Goal: Task Accomplishment & Management: Use online tool/utility

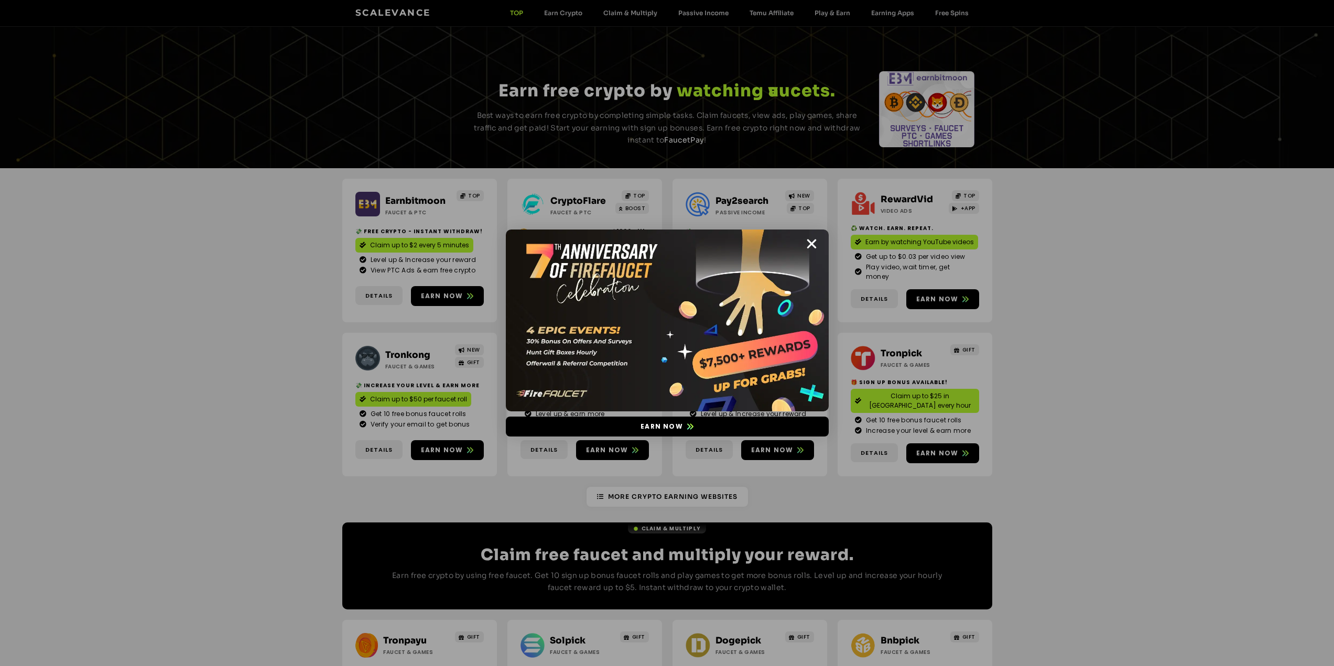
click at [456, 435] on div "Earn now" at bounding box center [667, 333] width 1334 height 666
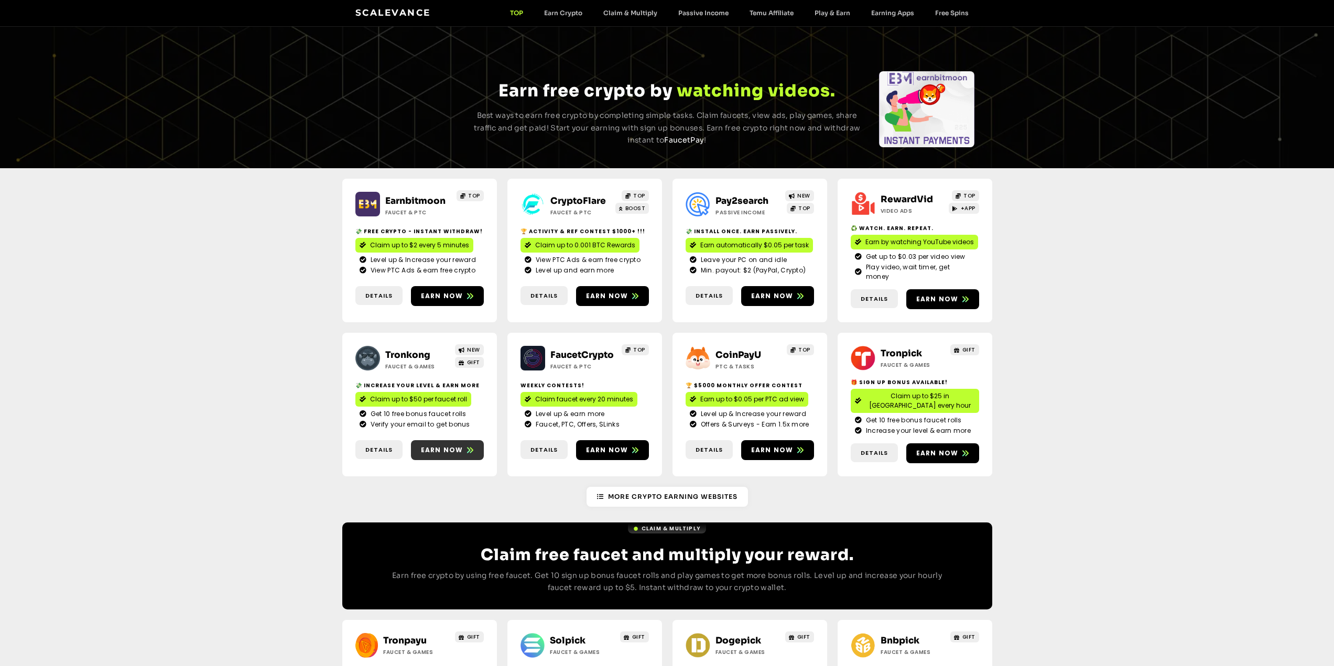
click at [456, 446] on span "Earn now" at bounding box center [442, 450] width 42 height 9
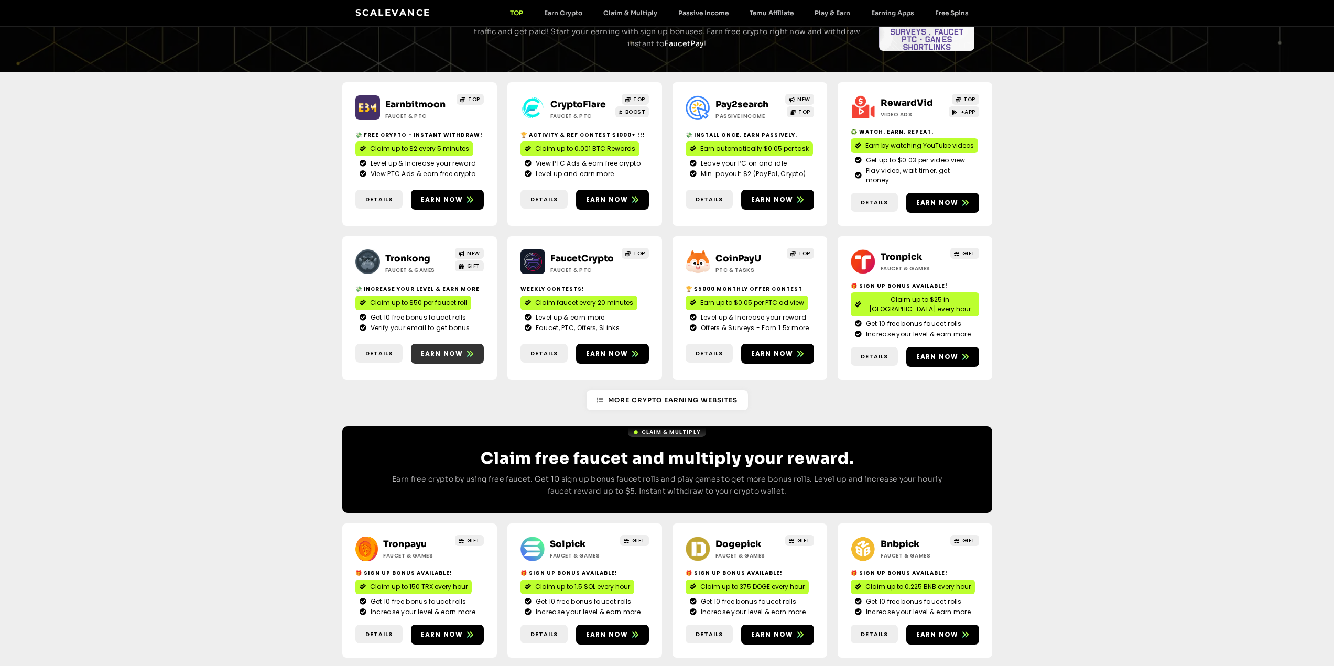
scroll to position [262, 0]
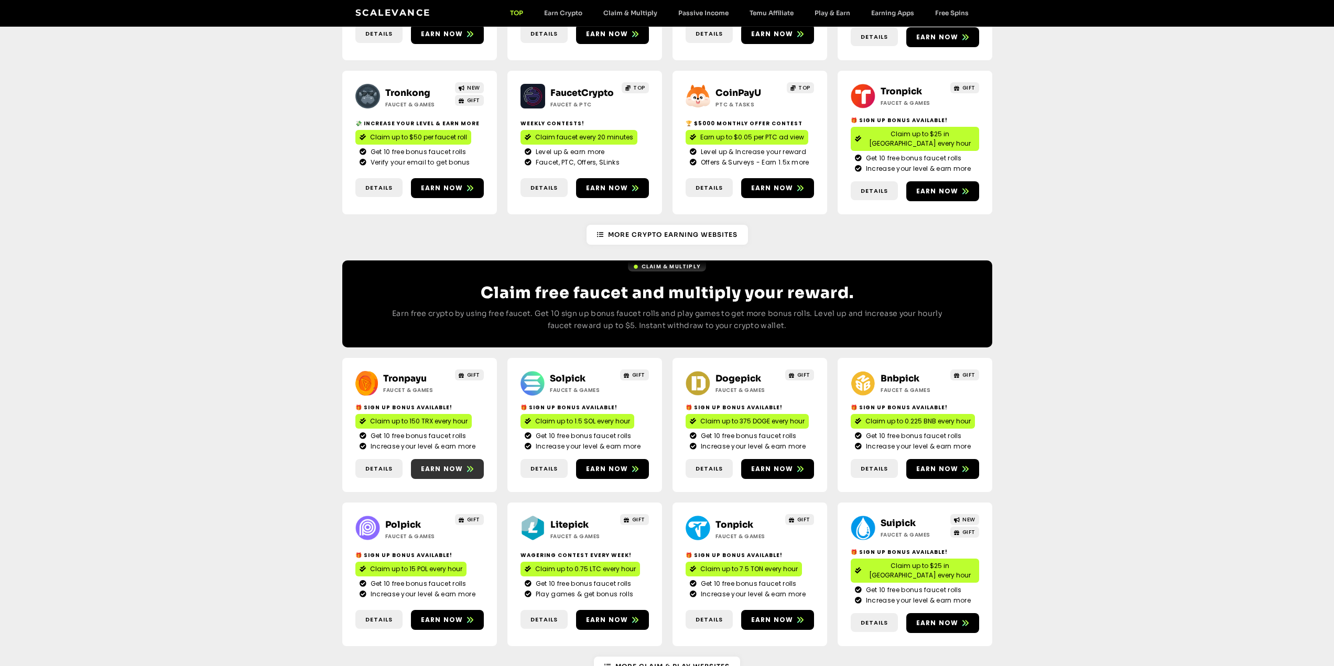
click at [441, 465] on span "Earn now" at bounding box center [442, 469] width 42 height 9
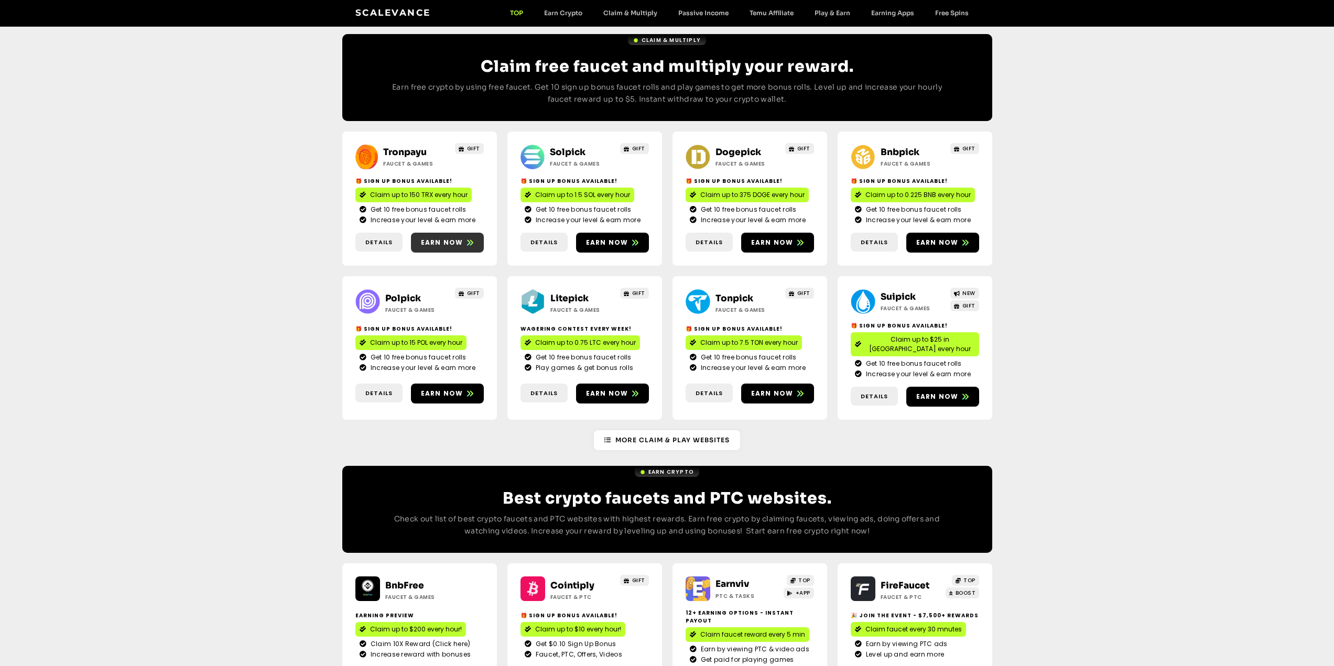
scroll to position [577, 0]
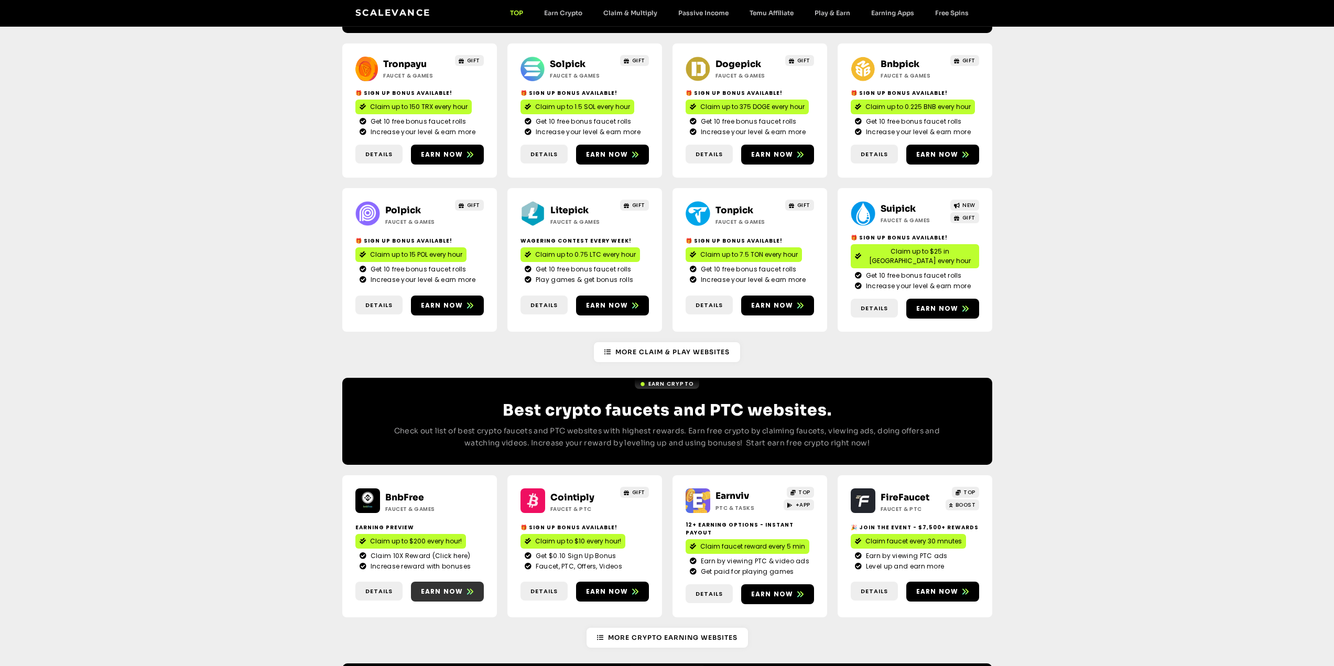
click at [431, 587] on span "Earn now" at bounding box center [442, 591] width 42 height 9
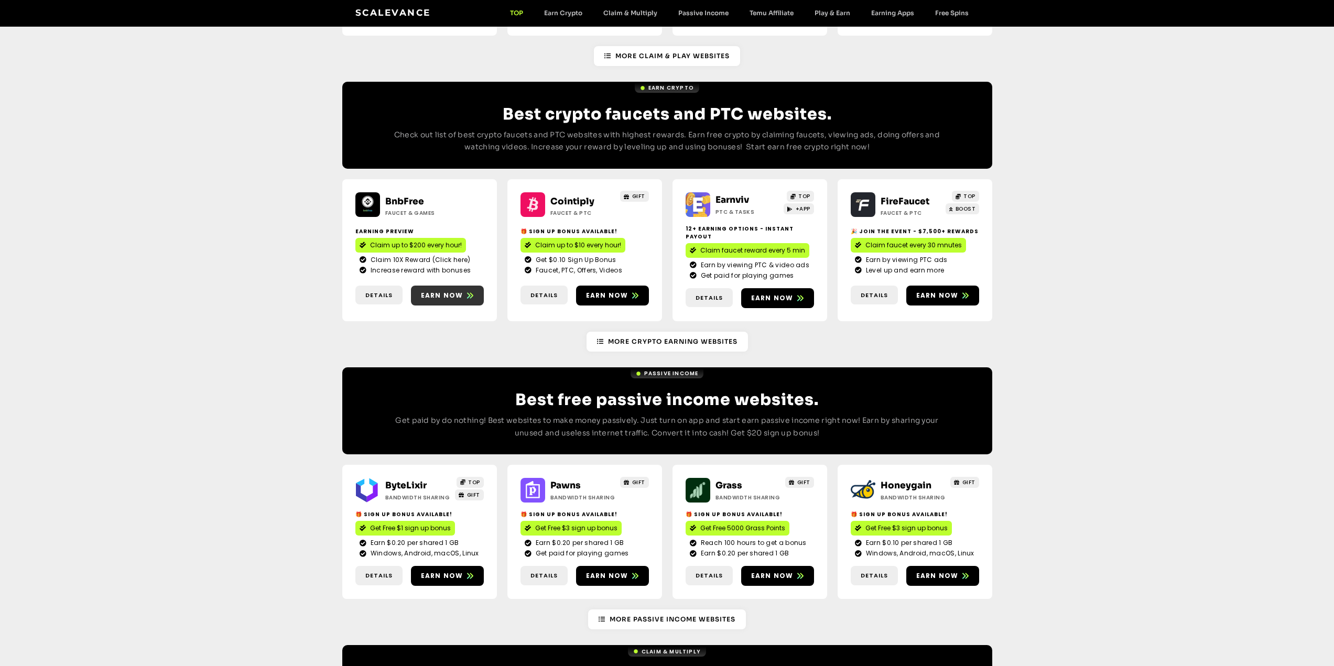
scroll to position [891, 0]
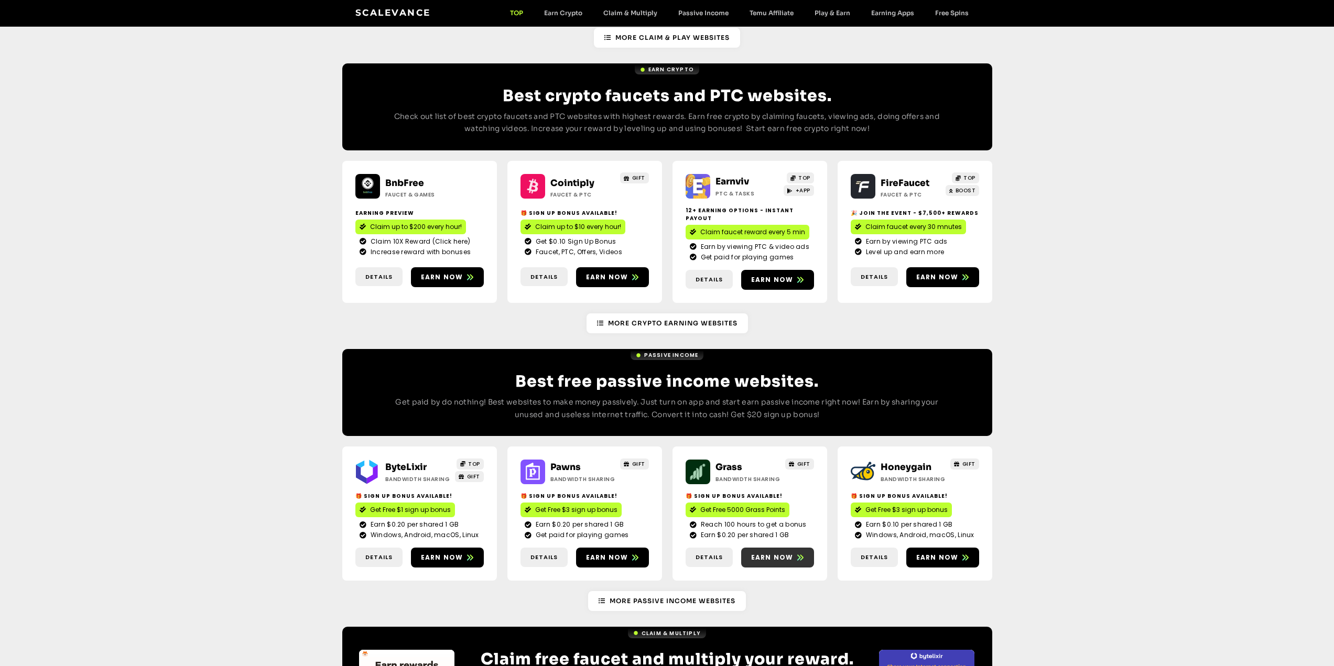
click at [771, 553] on span "Earn now" at bounding box center [772, 557] width 42 height 9
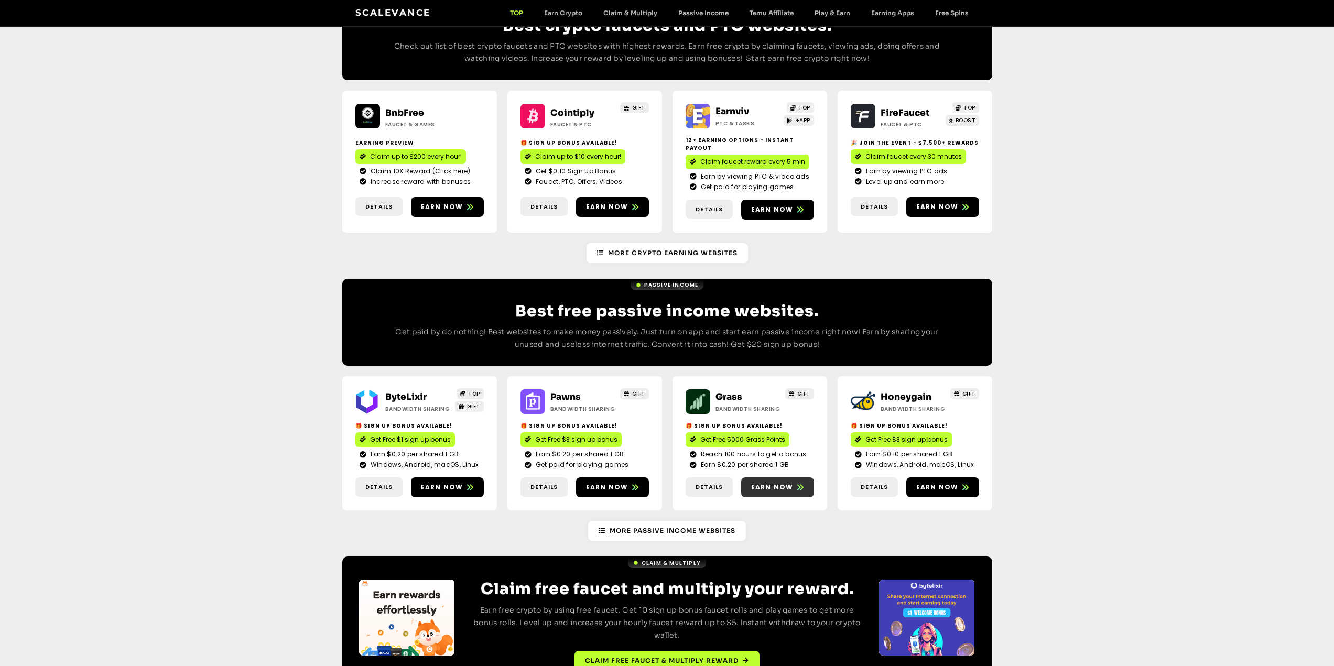
scroll to position [977, 0]
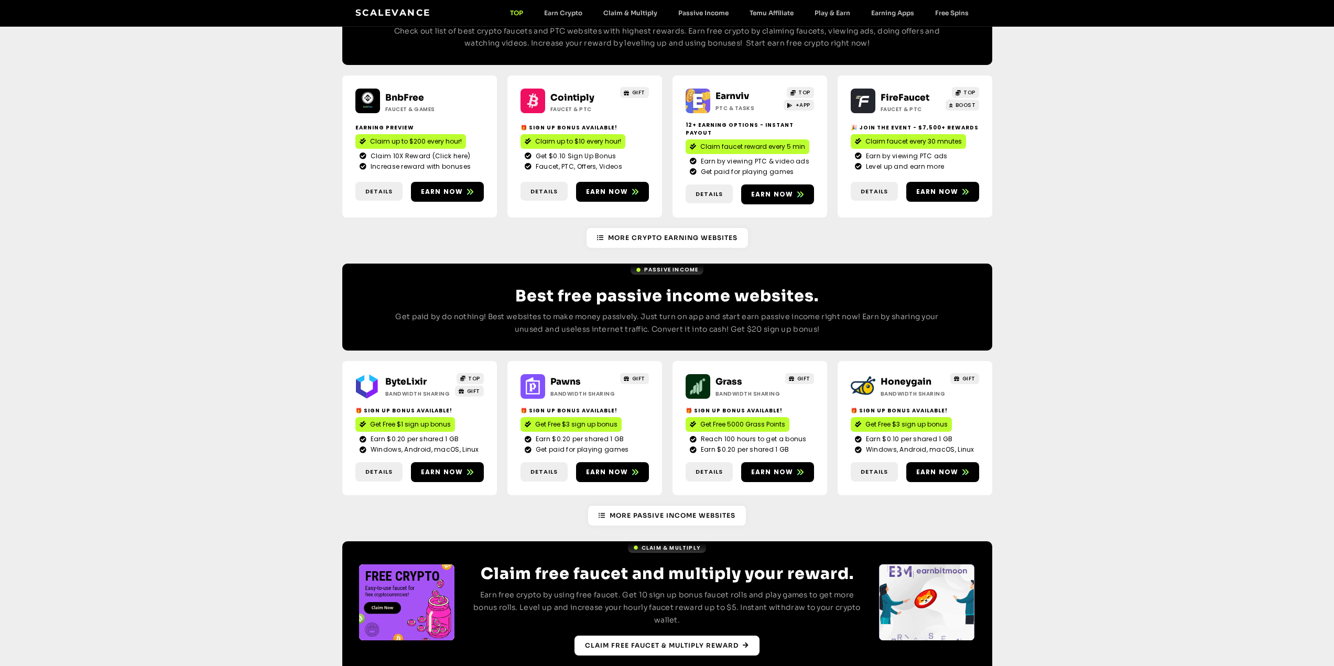
click at [674, 641] on span "Claim free faucet & multiply reward" at bounding box center [662, 645] width 154 height 9
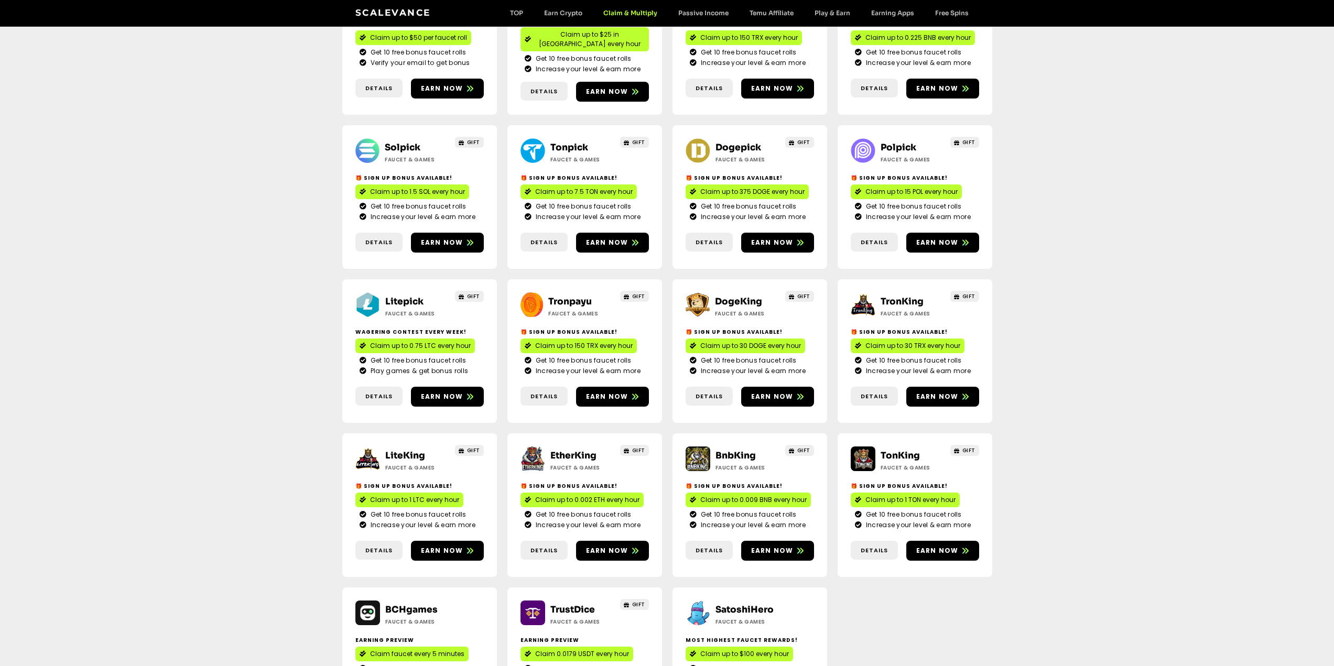
scroll to position [210, 0]
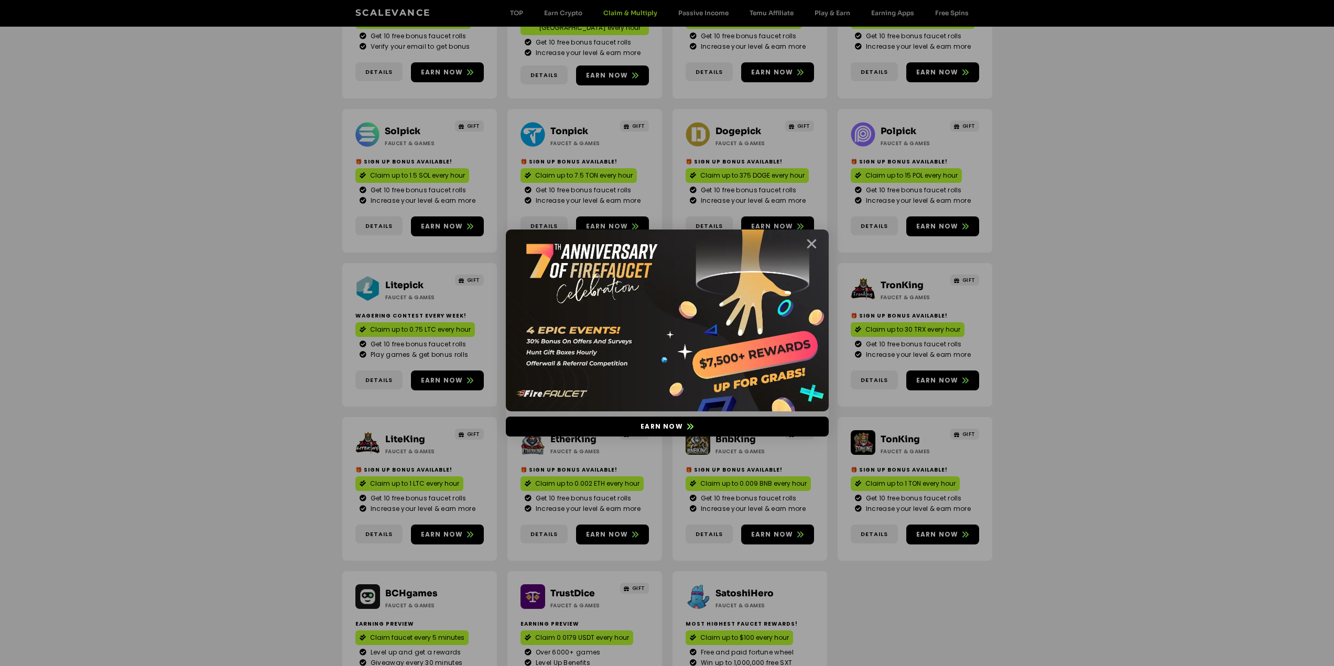
click at [814, 246] on icon "Close" at bounding box center [811, 244] width 13 height 13
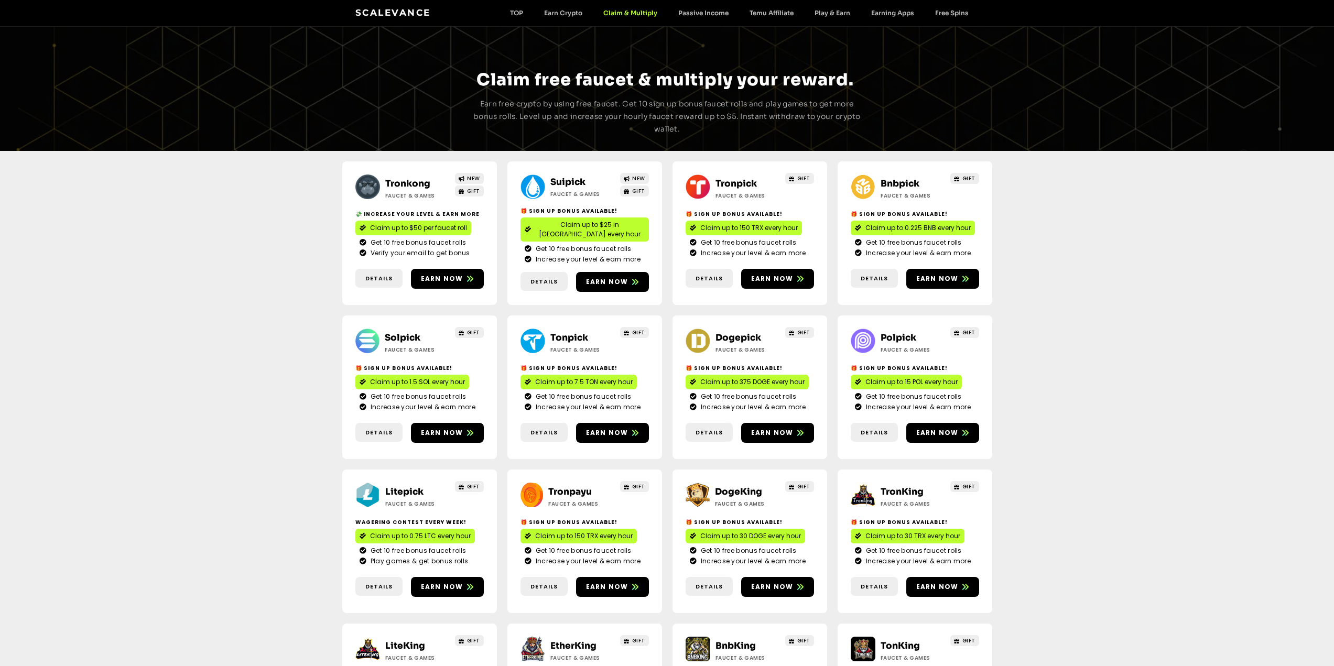
scroll to position [0, 0]
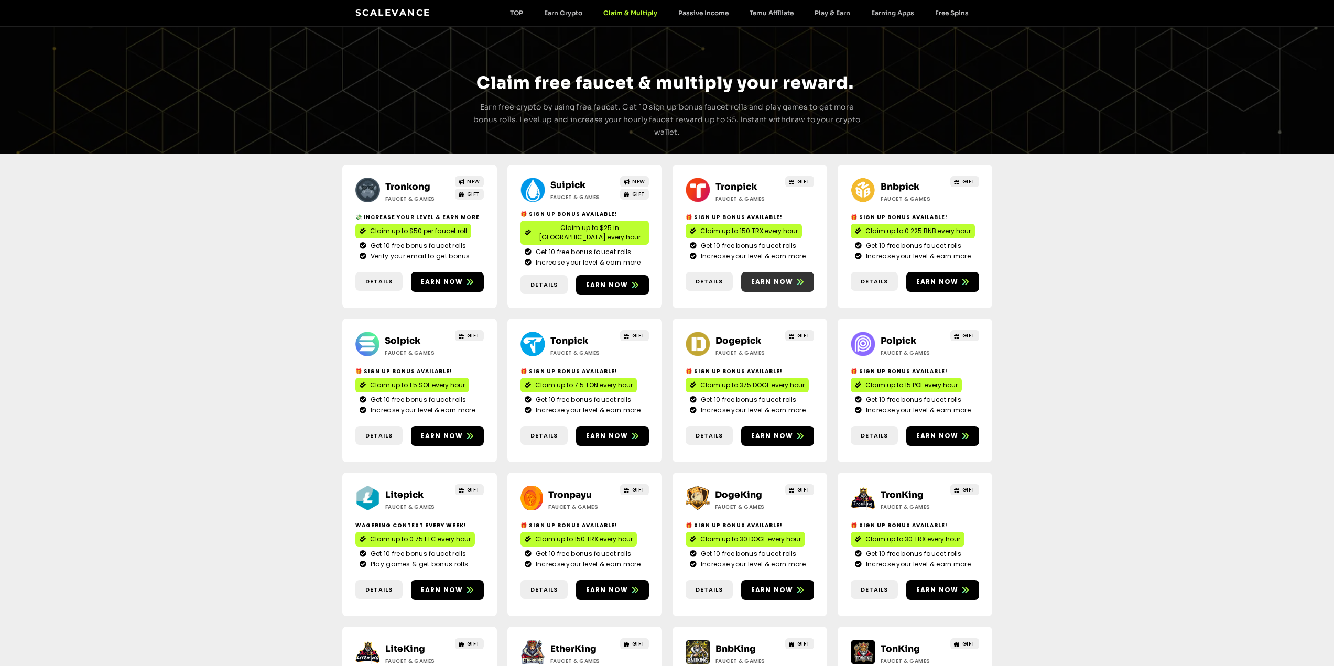
click at [772, 279] on span "Earn now" at bounding box center [772, 281] width 42 height 9
click at [952, 277] on span "Earn now" at bounding box center [938, 281] width 42 height 9
click at [453, 432] on span "Earn now" at bounding box center [442, 436] width 42 height 9
click at [620, 281] on span "Earn now" at bounding box center [607, 285] width 42 height 9
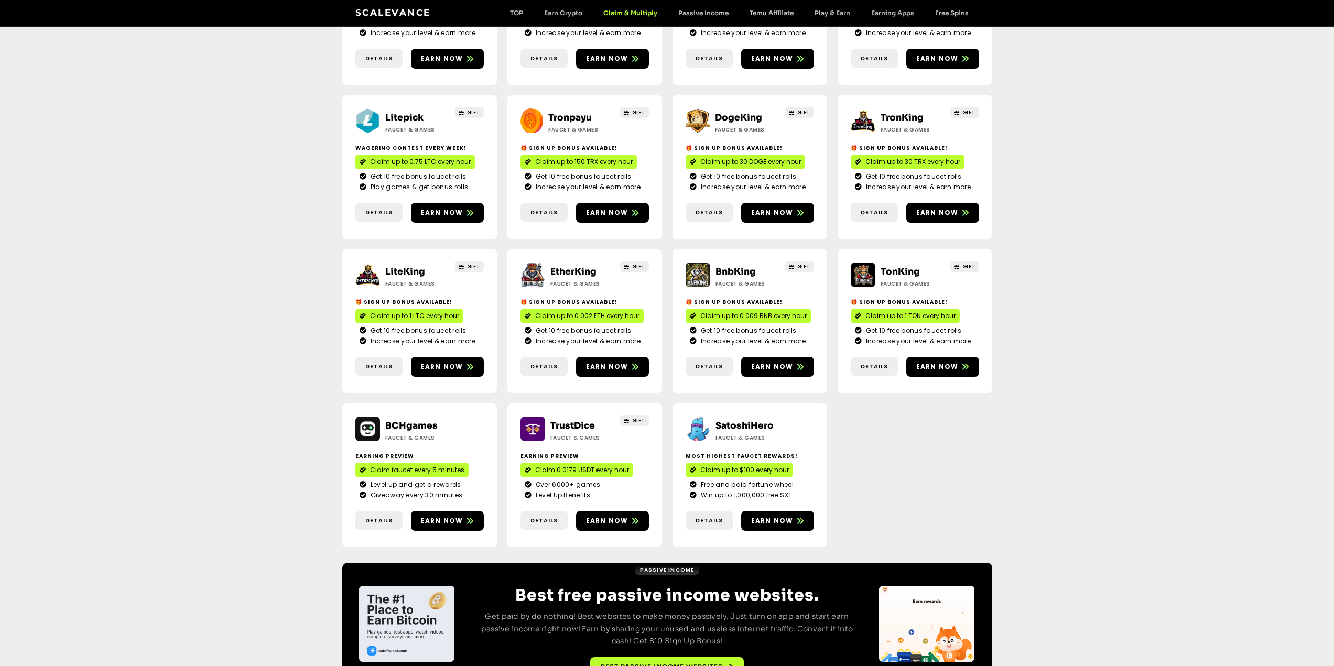
scroll to position [388, 0]
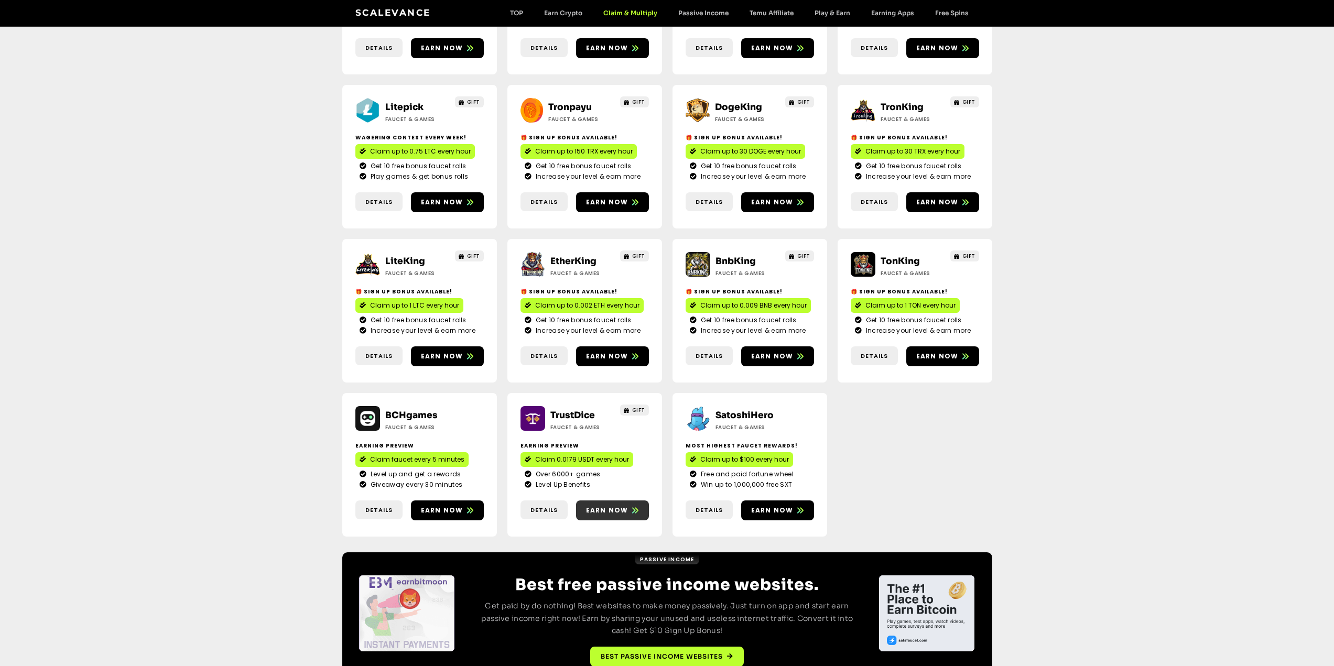
click at [601, 506] on span "Earn now" at bounding box center [607, 510] width 42 height 9
click at [771, 506] on span "Earn now" at bounding box center [772, 510] width 42 height 9
click at [442, 501] on link "Earn now" at bounding box center [447, 511] width 73 height 20
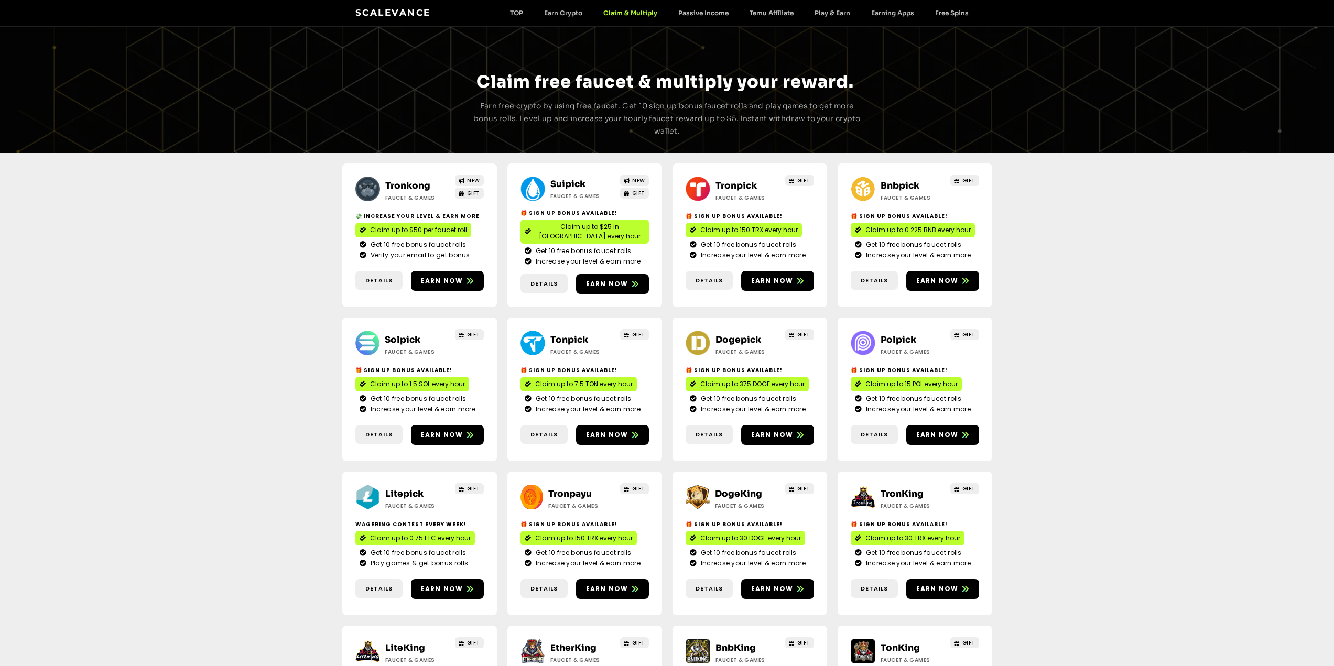
scroll to position [0, 0]
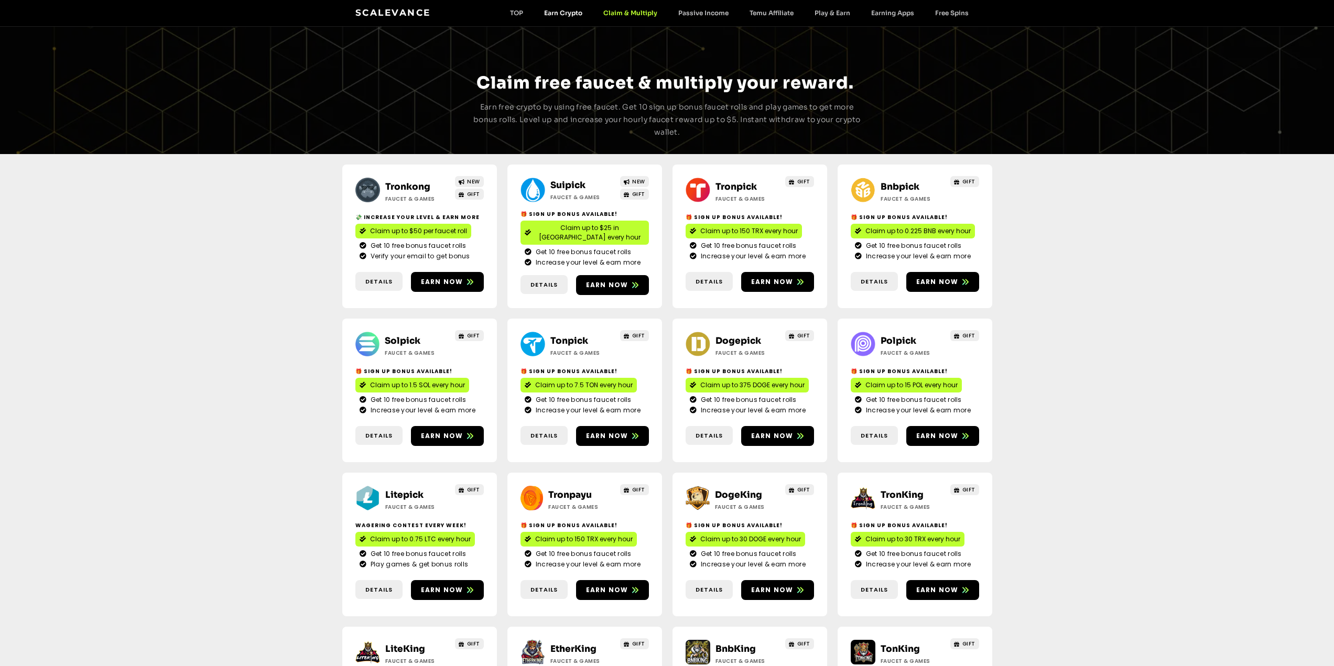
click at [575, 10] on link "Earn Crypto" at bounding box center [563, 13] width 59 height 8
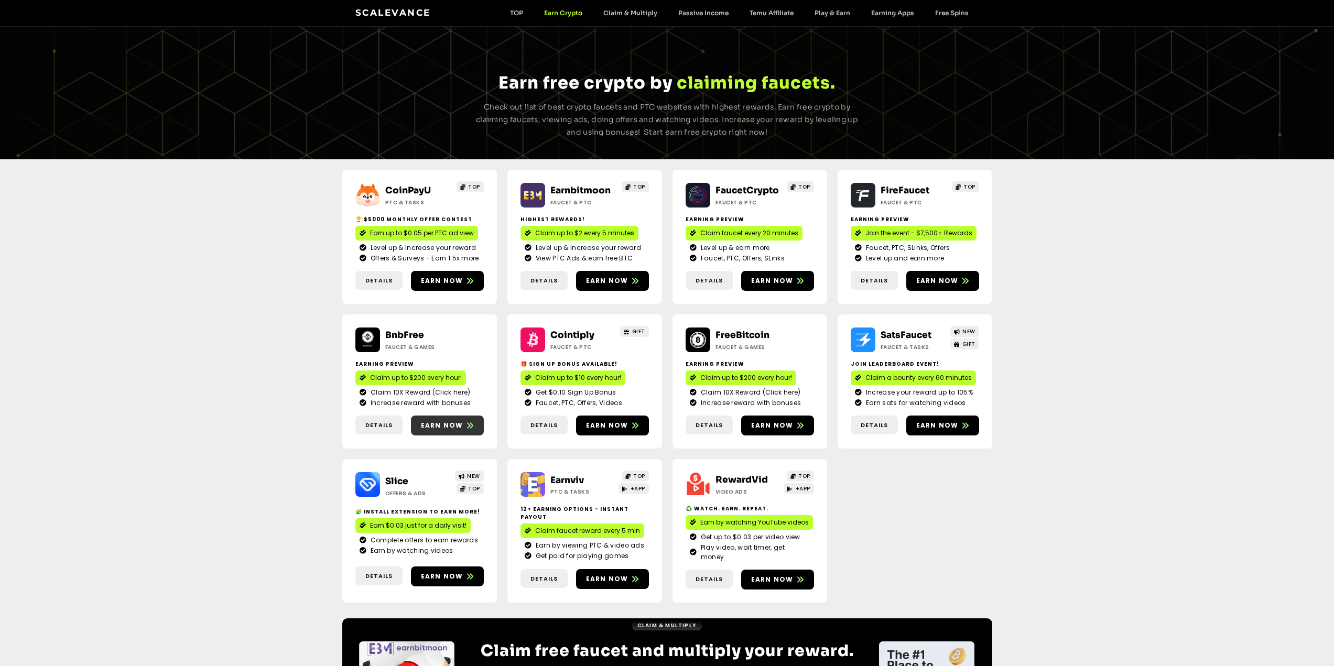
click at [436, 423] on span "Earn now" at bounding box center [442, 425] width 42 height 9
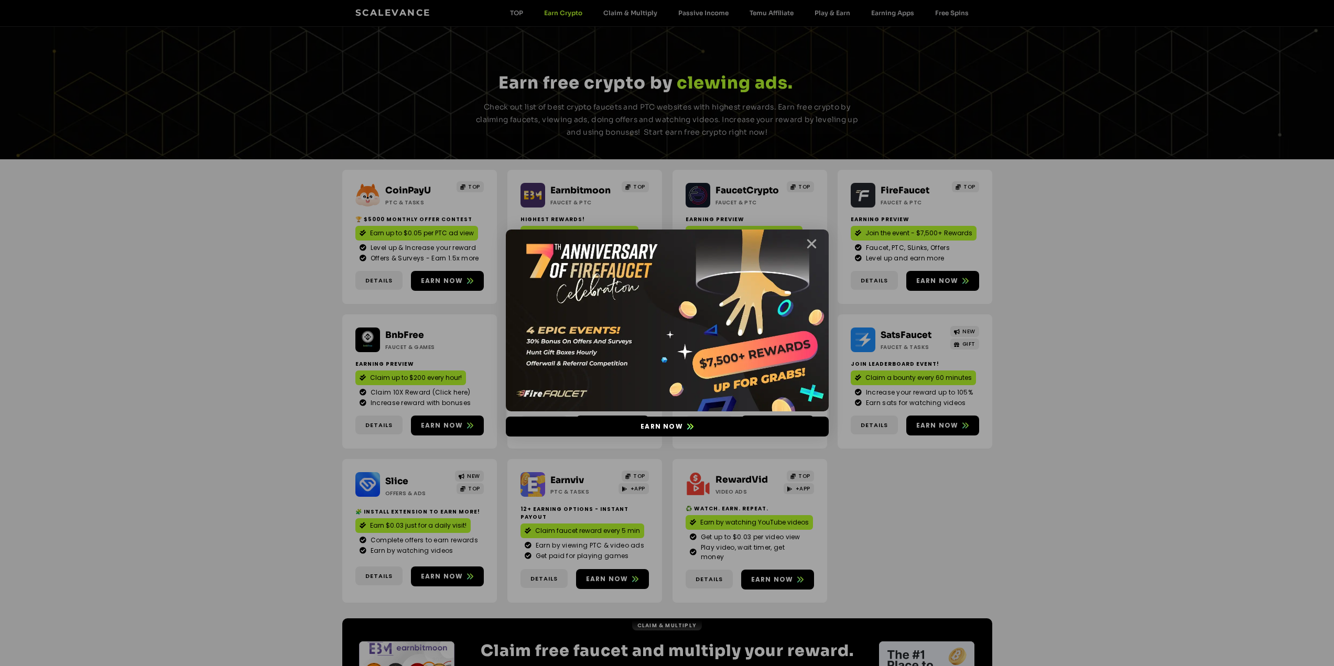
click at [812, 240] on icon "Close" at bounding box center [811, 244] width 13 height 13
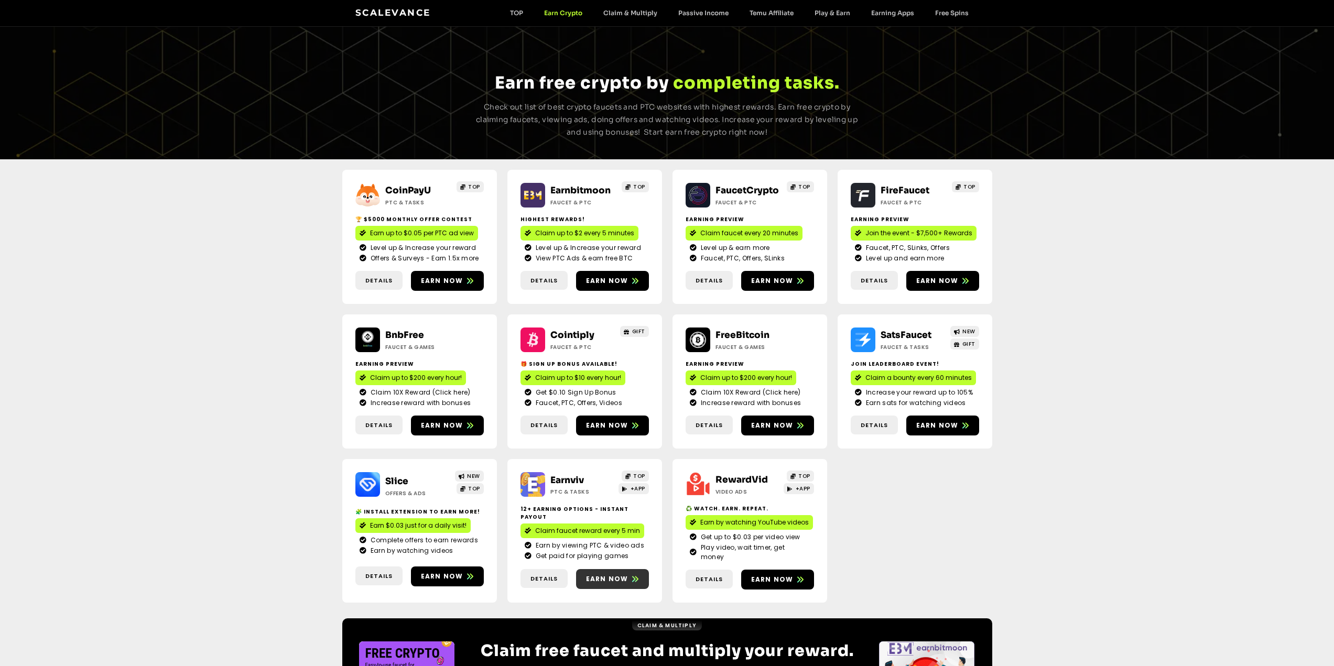
click at [600, 575] on span "Earn now" at bounding box center [607, 579] width 42 height 9
click at [765, 575] on span "Earn now" at bounding box center [772, 579] width 42 height 9
